Goal: Find specific page/section: Find specific page/section

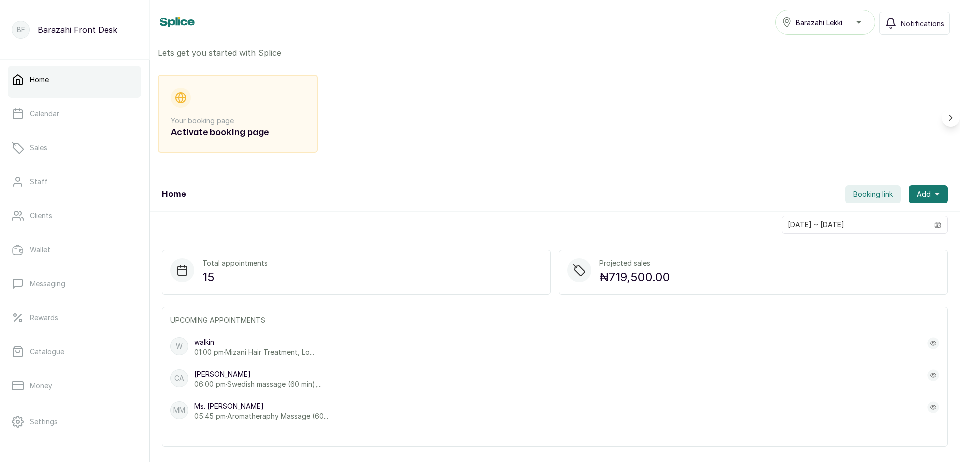
scroll to position [44, 0]
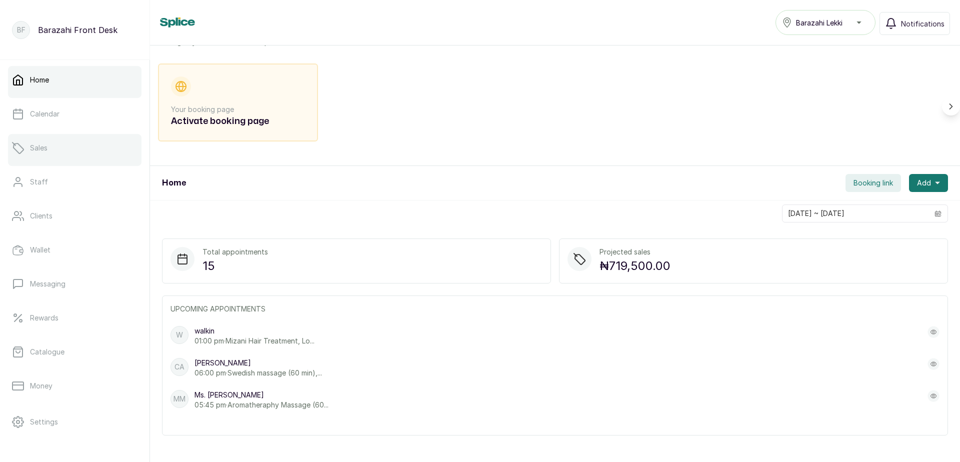
click at [41, 155] on link "Sales" at bounding box center [74, 148] width 133 height 28
